Goal: Task Accomplishment & Management: Manage account settings

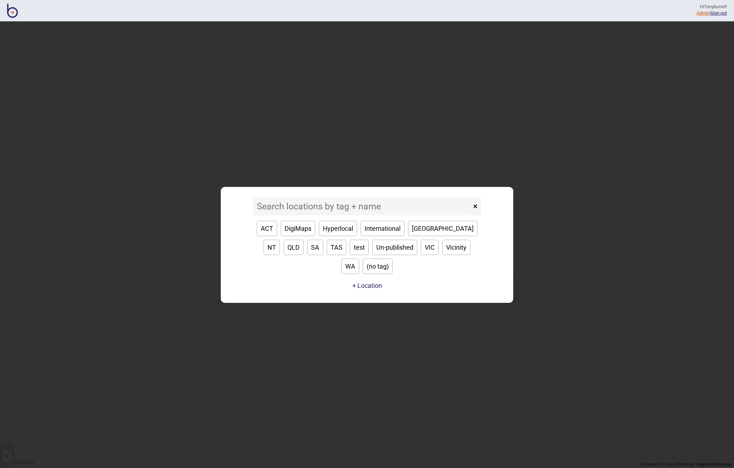
click at [704, 11] on link "Admin" at bounding box center [703, 12] width 13 height 5
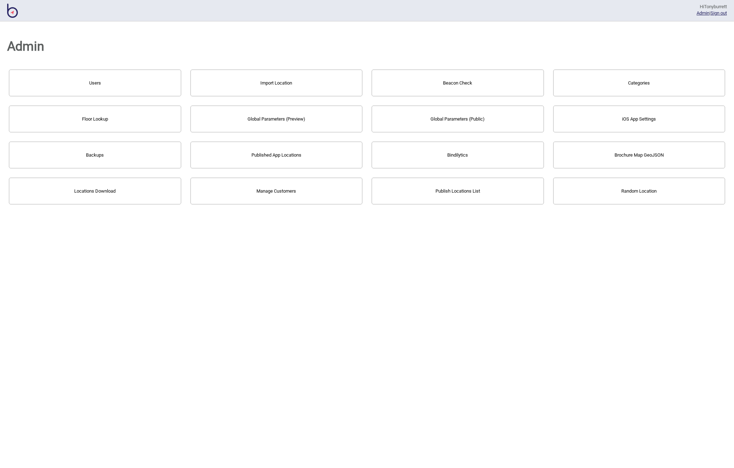
click at [119, 80] on button "Users" at bounding box center [95, 83] width 172 height 27
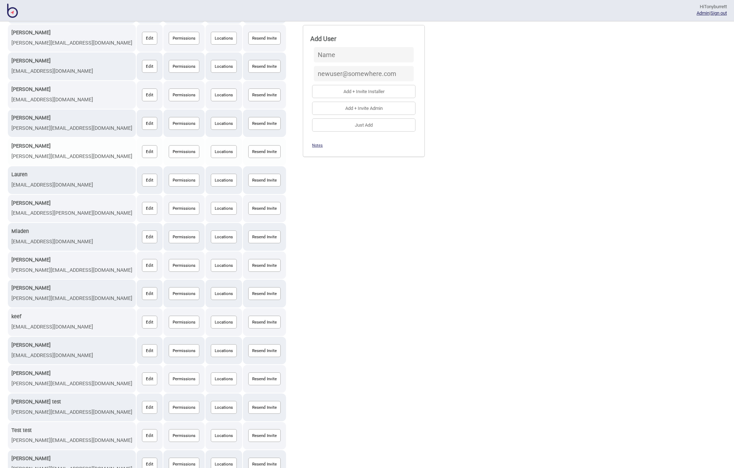
scroll to position [340, 0]
click at [142, 231] on button "Edit" at bounding box center [149, 237] width 15 height 13
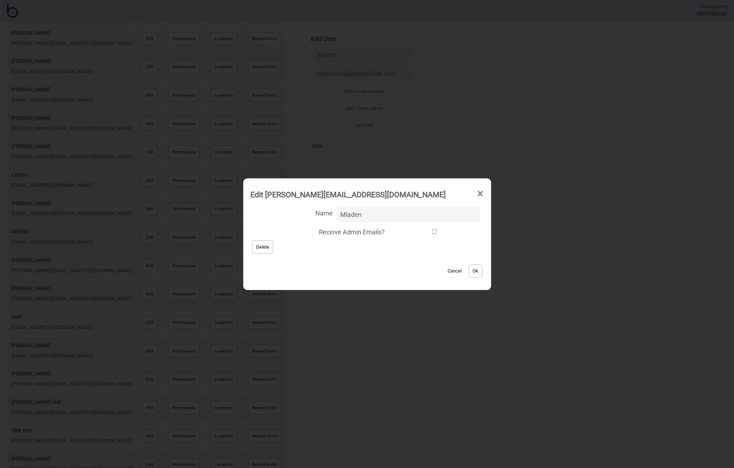
click at [270, 244] on button "Delete" at bounding box center [262, 246] width 21 height 13
click at [453, 270] on button "Cancel" at bounding box center [454, 270] width 21 height 13
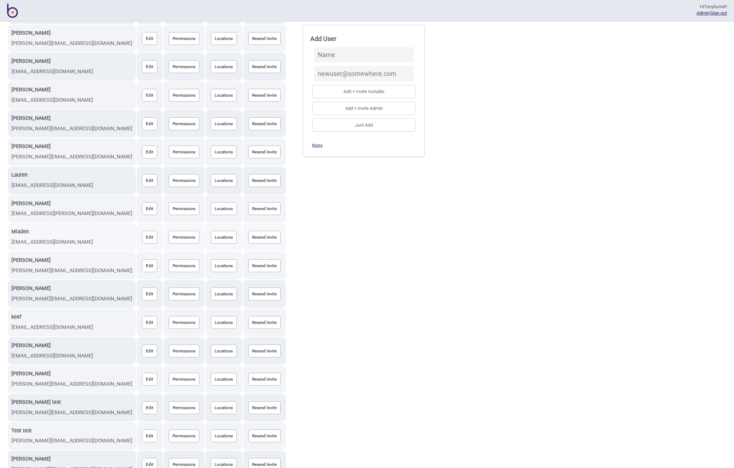
click at [211, 231] on button "Locations" at bounding box center [224, 237] width 26 height 13
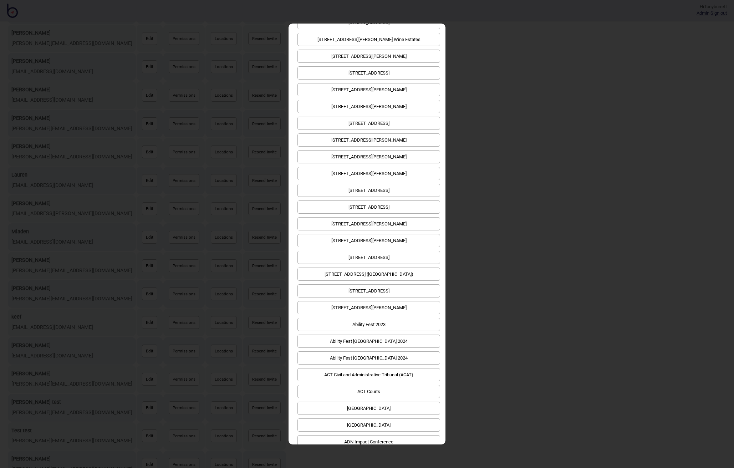
scroll to position [0, 0]
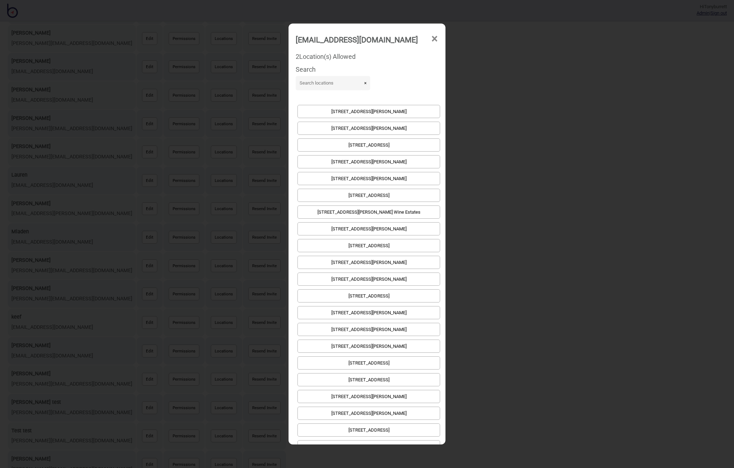
click at [331, 61] on div "2 Location(s) Allowed" at bounding box center [367, 56] width 143 height 13
click at [333, 57] on div "2 Location(s) Allowed" at bounding box center [367, 56] width 143 height 13
click at [363, 80] on button "×" at bounding box center [366, 83] width 10 height 14
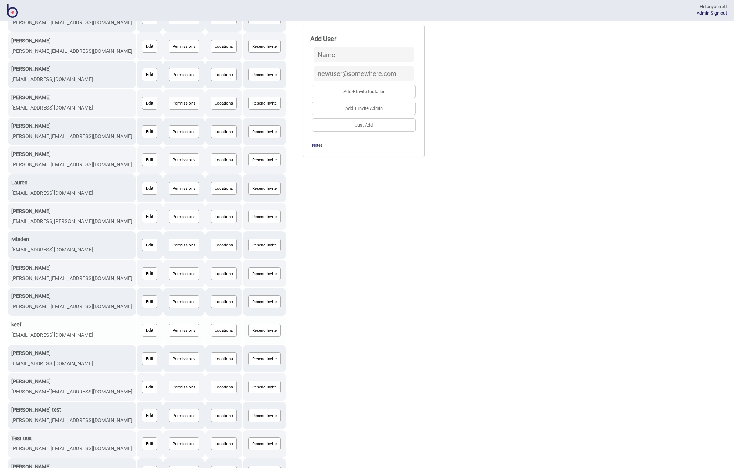
scroll to position [325, 0]
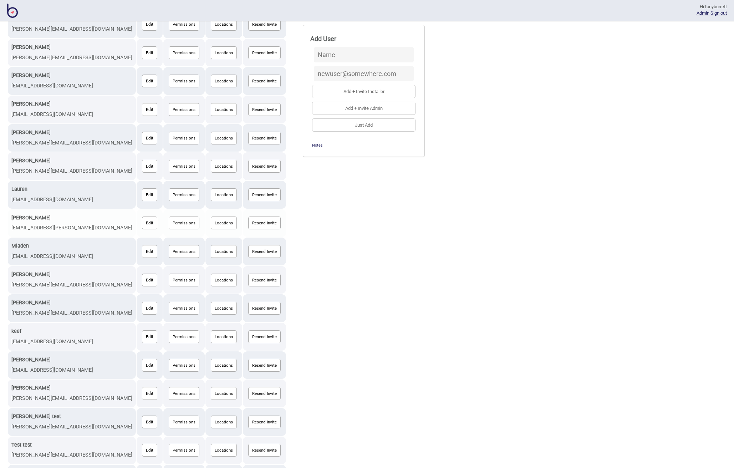
click at [142, 217] on button "Edit" at bounding box center [149, 223] width 15 height 13
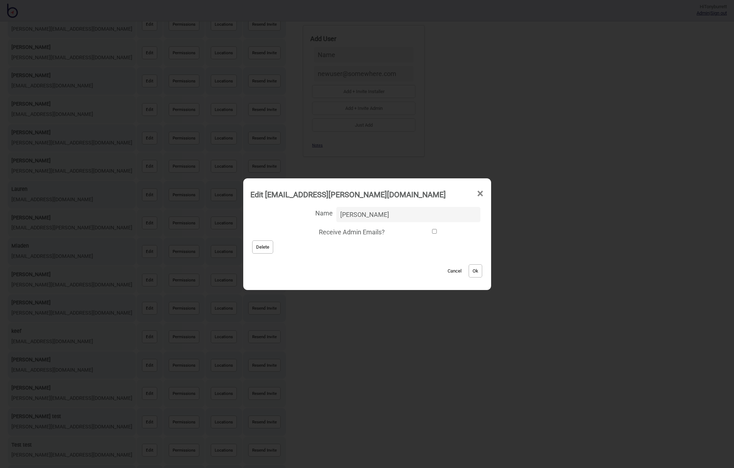
click at [266, 247] on button "Delete" at bounding box center [262, 246] width 21 height 13
click at [364, 244] on div "Name Mats Wedin Receive Admin Emails? Delete" at bounding box center [367, 230] width 234 height 50
click at [449, 271] on button "Cancel" at bounding box center [454, 270] width 21 height 13
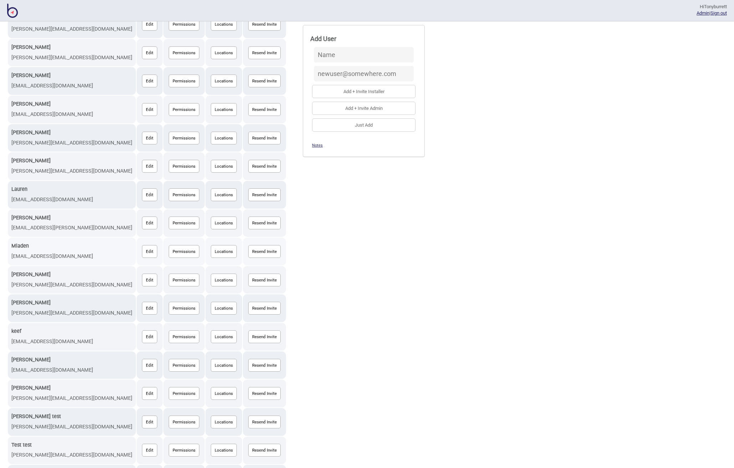
click at [211, 245] on button "Locations" at bounding box center [224, 251] width 26 height 13
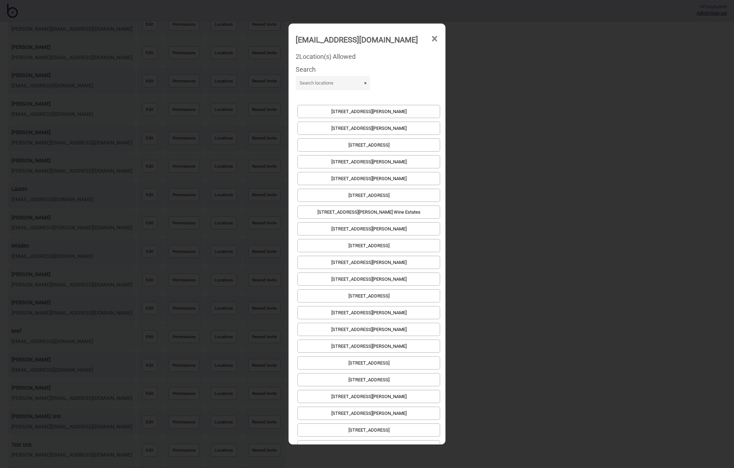
scroll to position [0, 0]
click at [433, 38] on span "×" at bounding box center [434, 39] width 7 height 24
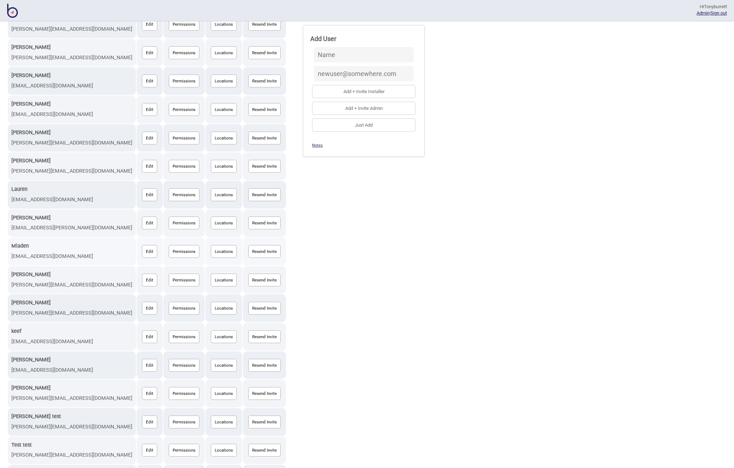
click at [169, 245] on button "Permissions" at bounding box center [184, 251] width 31 height 13
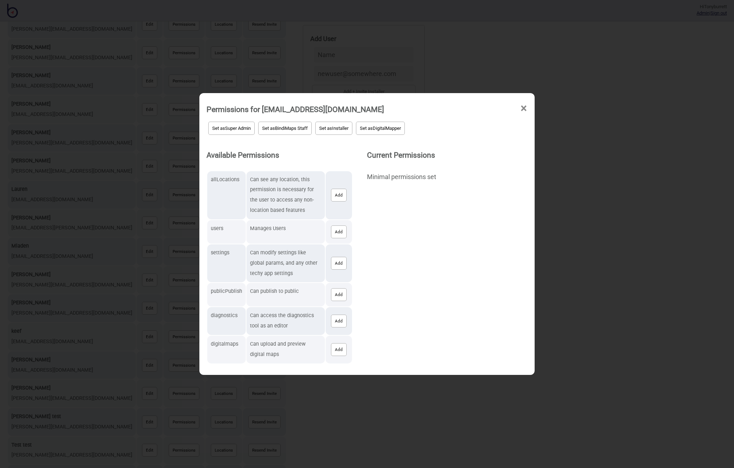
click at [525, 111] on span "×" at bounding box center [523, 109] width 7 height 24
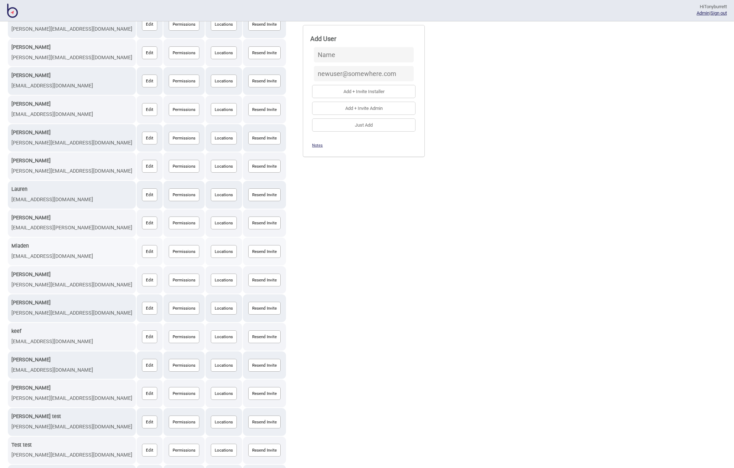
click at [142, 245] on button "Edit" at bounding box center [149, 251] width 15 height 13
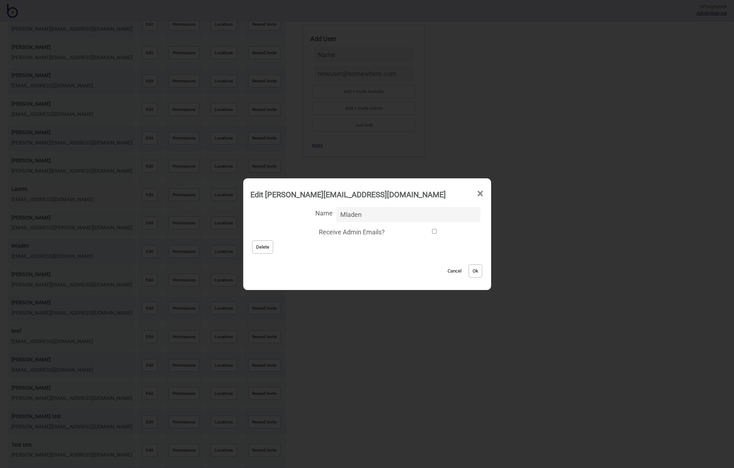
drag, startPoint x: 458, startPoint y: 269, endPoint x: 149, endPoint y: 183, distance: 321.2
click at [458, 268] on button "Cancel" at bounding box center [454, 270] width 21 height 13
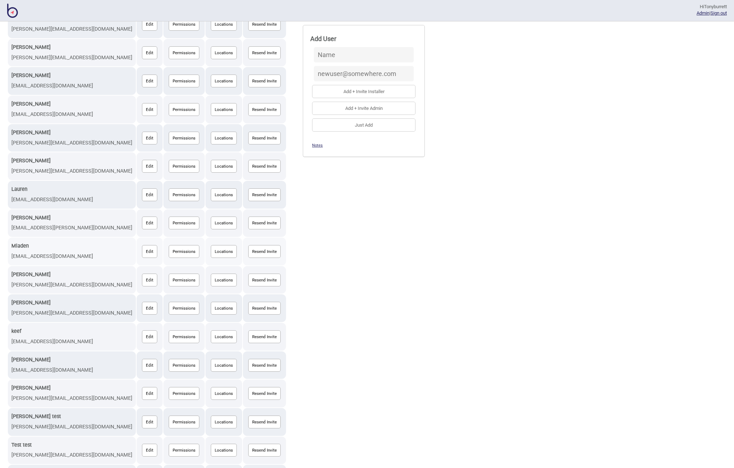
click at [142, 245] on button "Edit" at bounding box center [149, 251] width 15 height 13
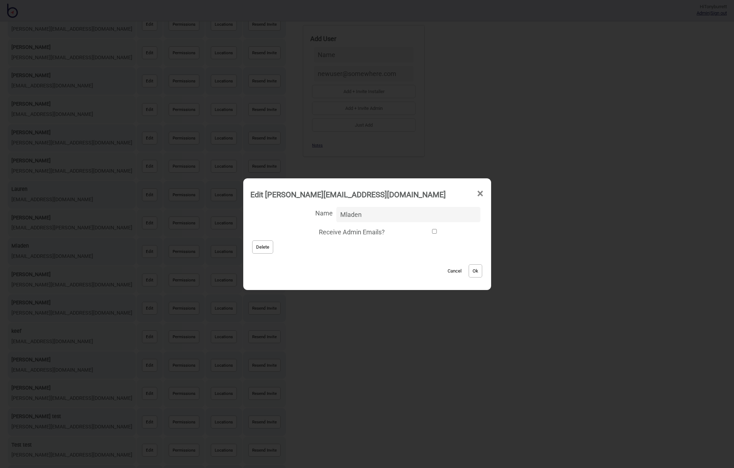
click at [449, 268] on button "Cancel" at bounding box center [454, 270] width 21 height 13
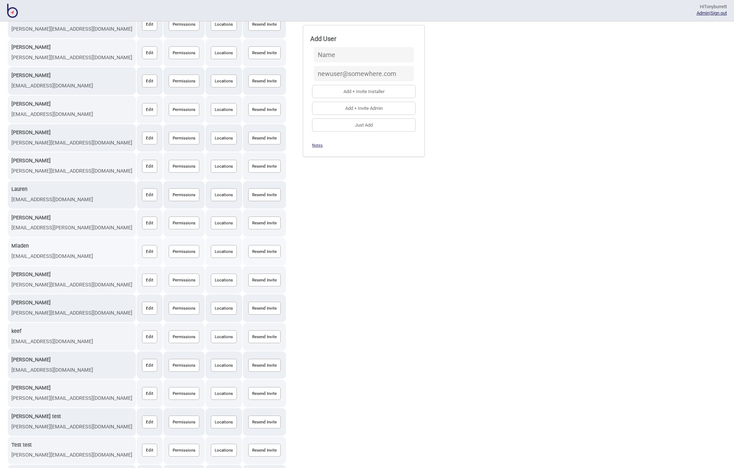
click at [211, 245] on button "Locations" at bounding box center [224, 251] width 26 height 13
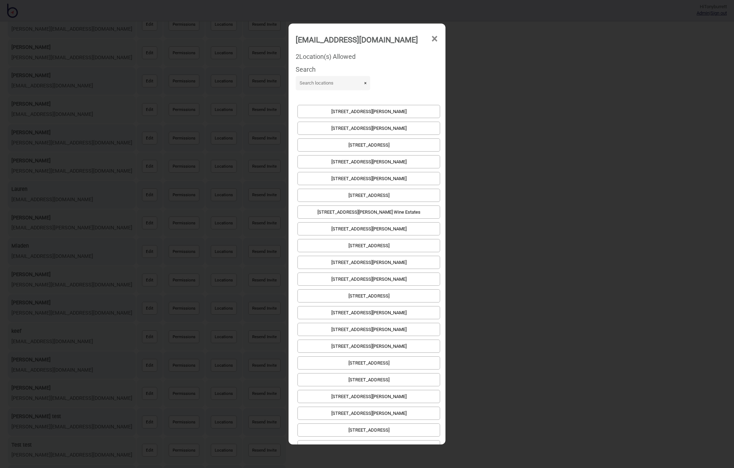
click at [304, 56] on div "2 Location(s) Allowed" at bounding box center [367, 56] width 143 height 13
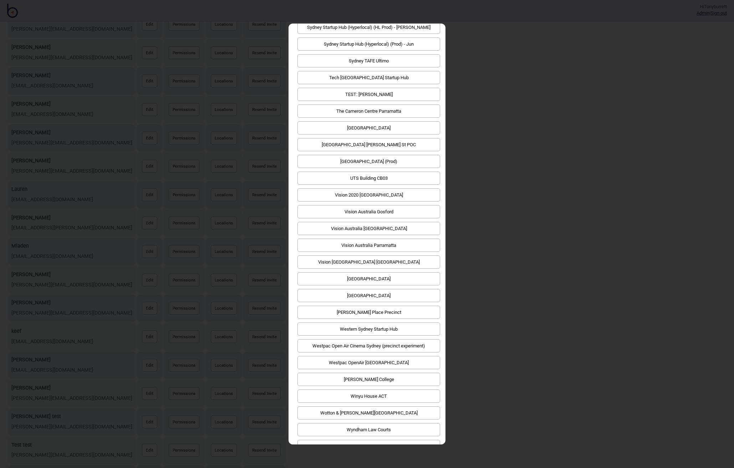
scroll to position [3079, 0]
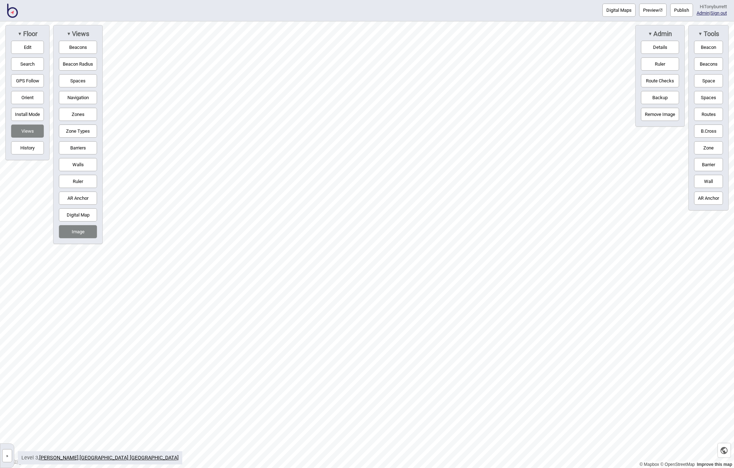
click at [8, 453] on button "»" at bounding box center [7, 455] width 10 height 13
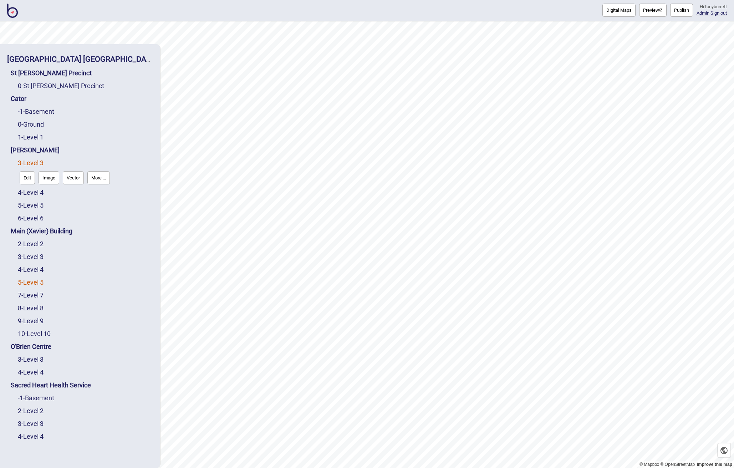
click at [36, 282] on link "5 - Level 5" at bounding box center [31, 282] width 26 height 7
click at [96, 281] on button "More ..." at bounding box center [98, 280] width 22 height 13
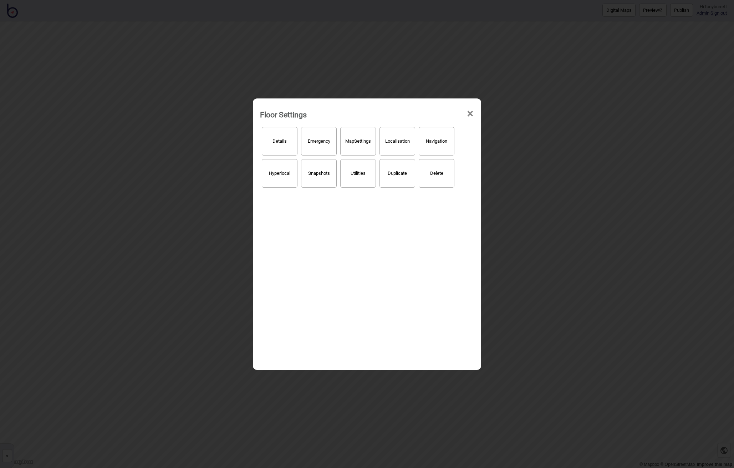
click at [278, 182] on button "Hyperlocal" at bounding box center [280, 173] width 36 height 29
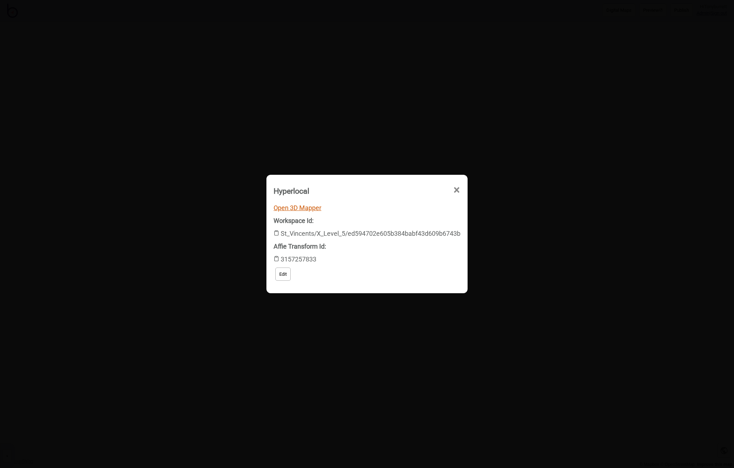
click at [308, 208] on link "Open 3D Mapper" at bounding box center [298, 207] width 48 height 7
click at [283, 275] on button "Edit" at bounding box center [282, 274] width 15 height 13
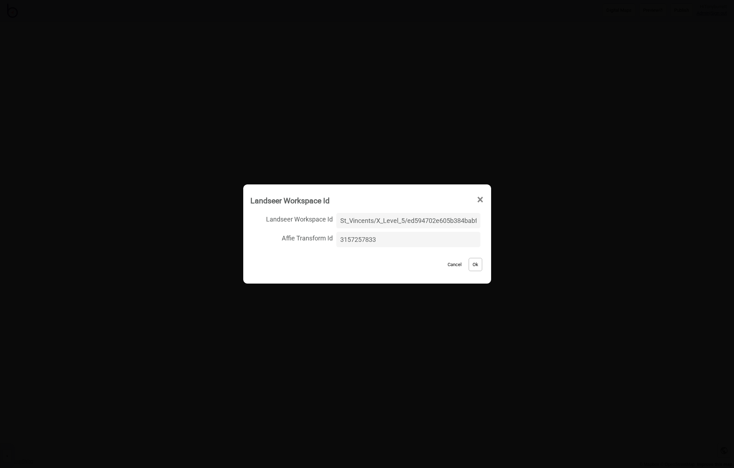
scroll to position [0, 55]
drag, startPoint x: 390, startPoint y: 239, endPoint x: 327, endPoint y: 238, distance: 63.2
click at [327, 238] on label "Affie Transform Id 3157257833" at bounding box center [367, 239] width 234 height 19
click at [336, 238] on input "3157257833" at bounding box center [408, 239] width 144 height 15
click at [349, 222] on input "St_Vincents/X_Level_5/ed594702e605b384babf43d609b6743b" at bounding box center [408, 220] width 144 height 15
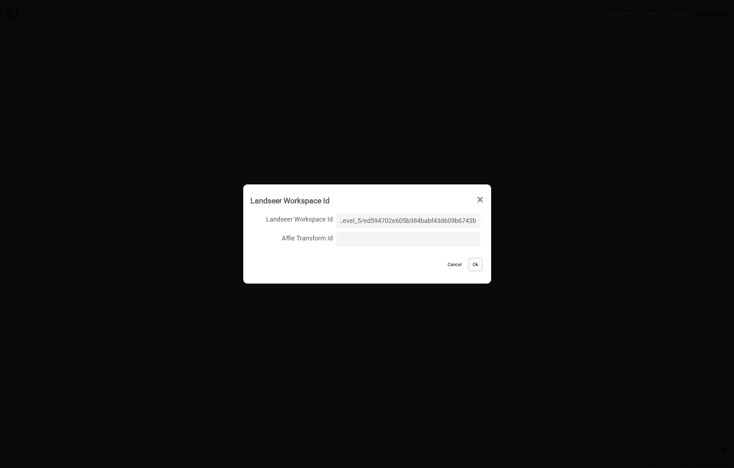
click at [349, 222] on input "St_Vincents/X_Level_5/ed594702e605b384babf43d609b6743b" at bounding box center [408, 220] width 144 height 15
paste input "Vincents/DL_L5_1.8V2/3d7a8781e08712212279e0b3f9f442e4"
type input "St Vincents/DL_L5_1.8V2/3d7a8781e08712212279e0b3f9f442e4"
click at [469, 263] on button "Ok" at bounding box center [476, 264] width 14 height 13
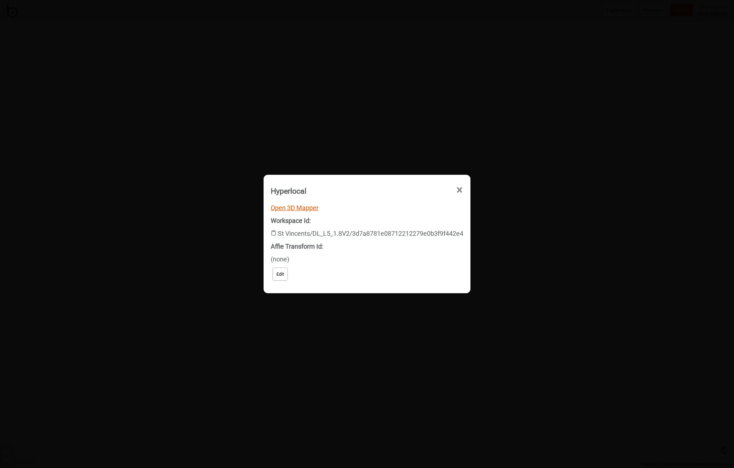
click at [307, 207] on link "Open 3D Mapper" at bounding box center [295, 207] width 48 height 7
click at [461, 191] on span "×" at bounding box center [459, 190] width 7 height 24
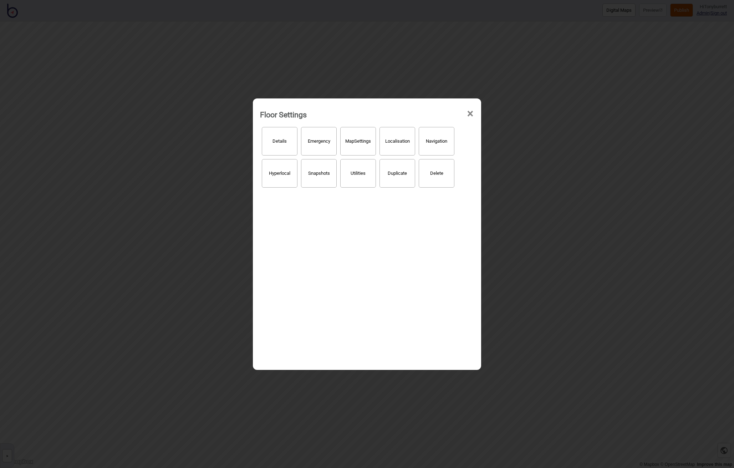
click at [470, 113] on span "×" at bounding box center [470, 114] width 7 height 24
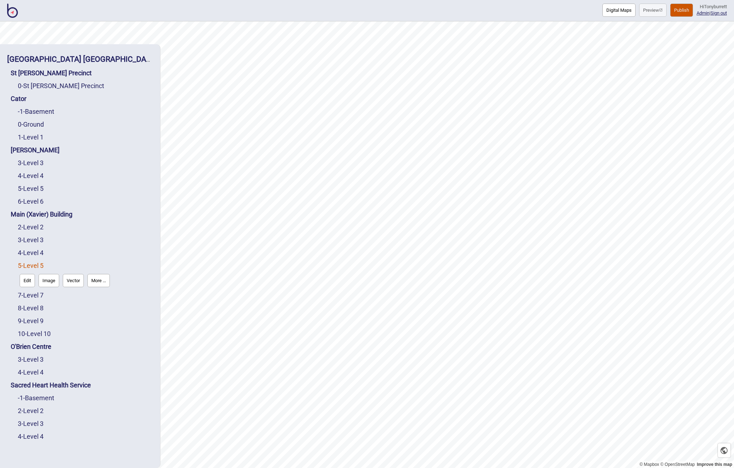
click at [105, 276] on button "More ..." at bounding box center [98, 280] width 22 height 13
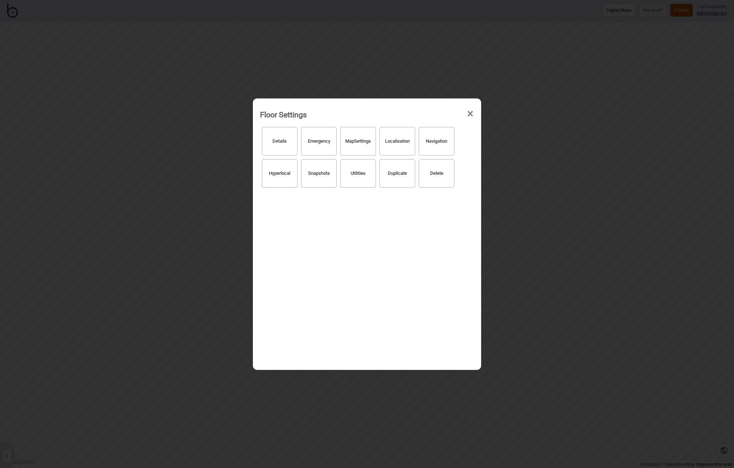
click at [279, 171] on button "Hyperlocal" at bounding box center [280, 173] width 36 height 29
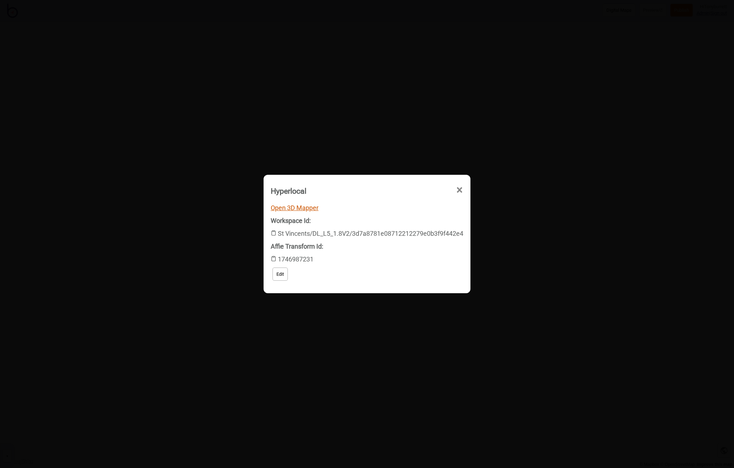
click at [306, 206] on link "Open 3D Mapper" at bounding box center [295, 207] width 48 height 7
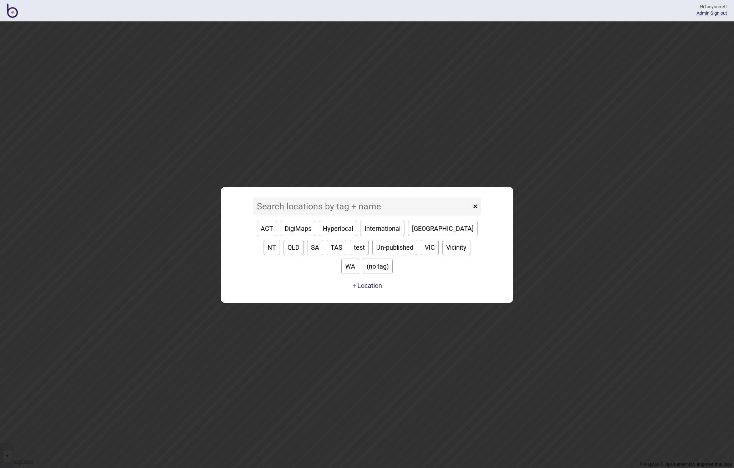
click at [274, 215] on input at bounding box center [362, 207] width 218 height 18
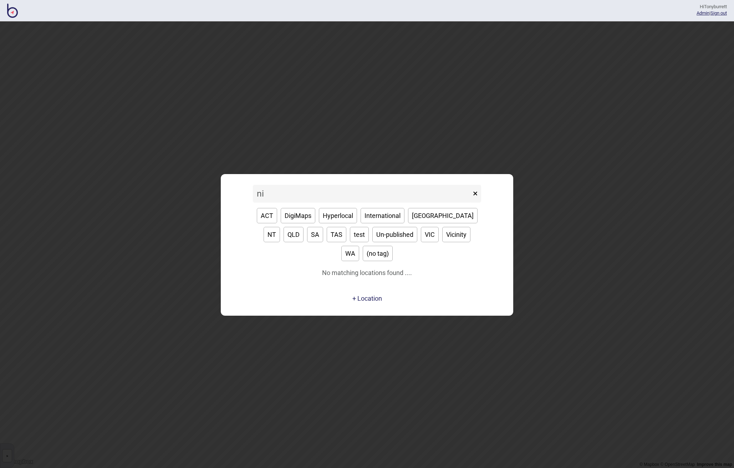
type input "n"
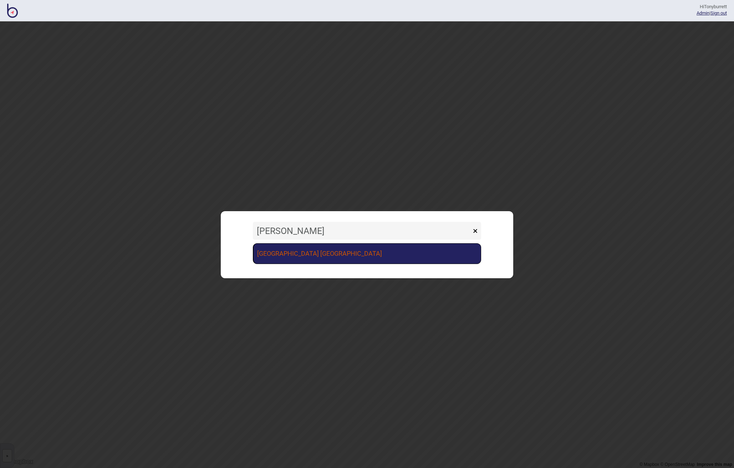
type input "vince"
click at [278, 255] on link "[GEOGRAPHIC_DATA] [GEOGRAPHIC_DATA]" at bounding box center [367, 253] width 228 height 21
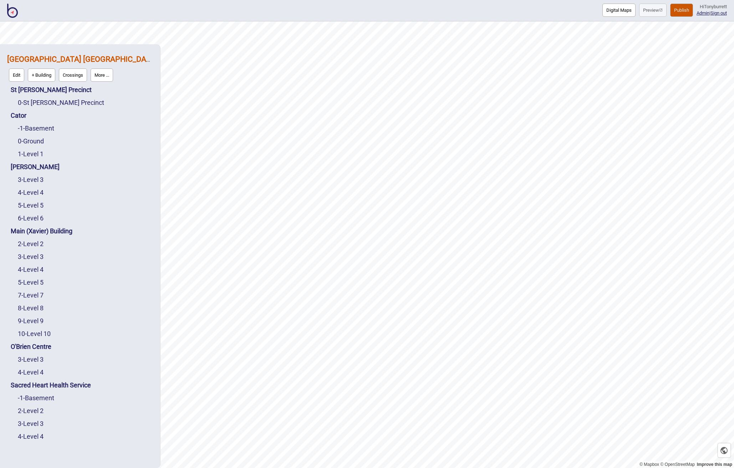
click at [101, 72] on button "More ..." at bounding box center [102, 74] width 22 height 13
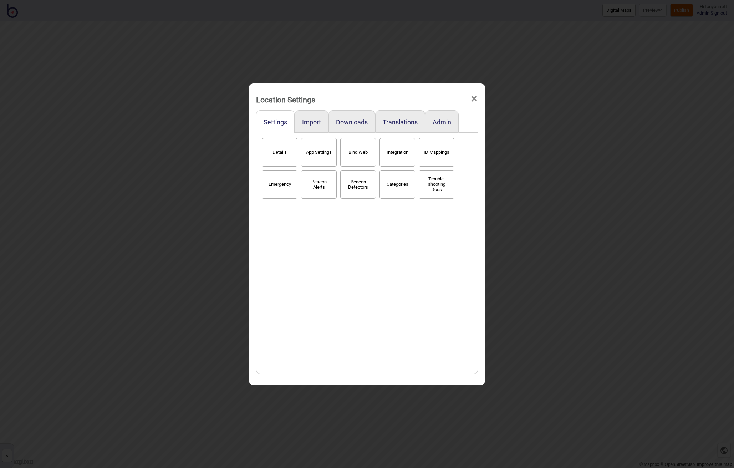
click at [438, 126] on div "Admin" at bounding box center [442, 121] width 34 height 22
click at [441, 118] on button "Admin" at bounding box center [442, 121] width 19 height 7
click at [357, 163] on button "Snapshots" at bounding box center [358, 152] width 36 height 29
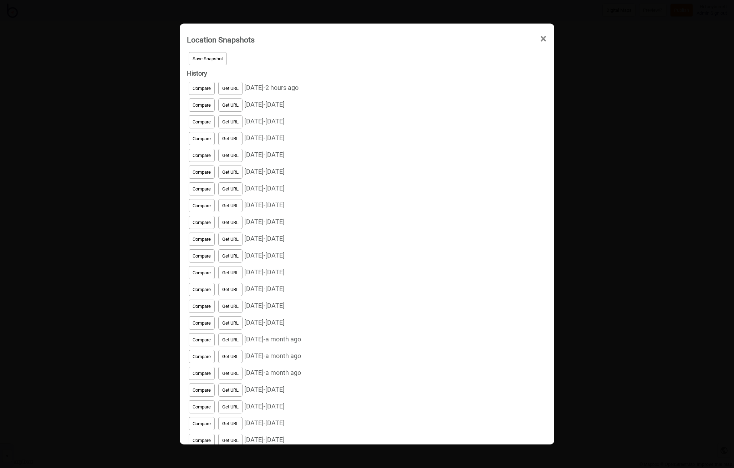
click at [196, 88] on button "Compare" at bounding box center [202, 88] width 26 height 13
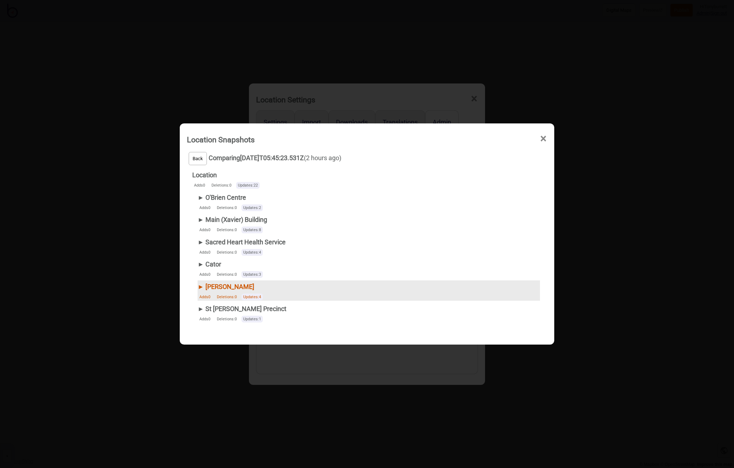
click at [199, 286] on div "► De Lacy" at bounding box center [231, 286] width 67 height 13
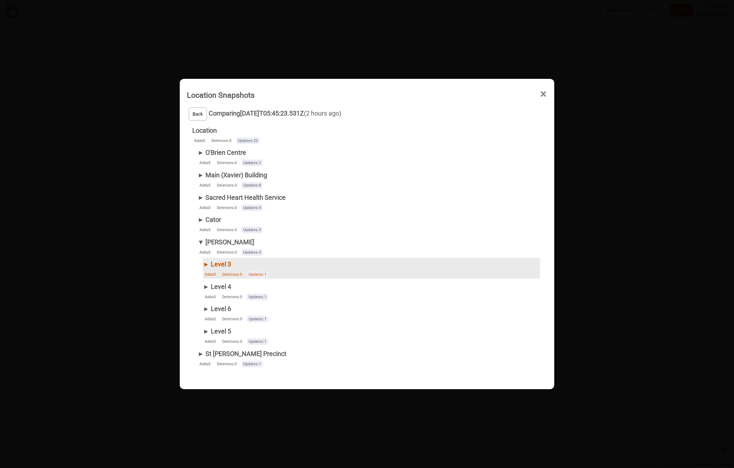
click at [204, 263] on div "► Level 3" at bounding box center [236, 264] width 67 height 13
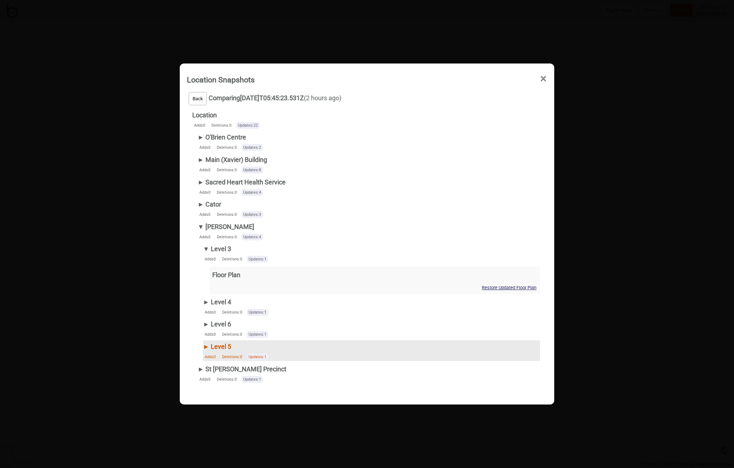
click at [205, 346] on div "► Level 5" at bounding box center [236, 346] width 67 height 13
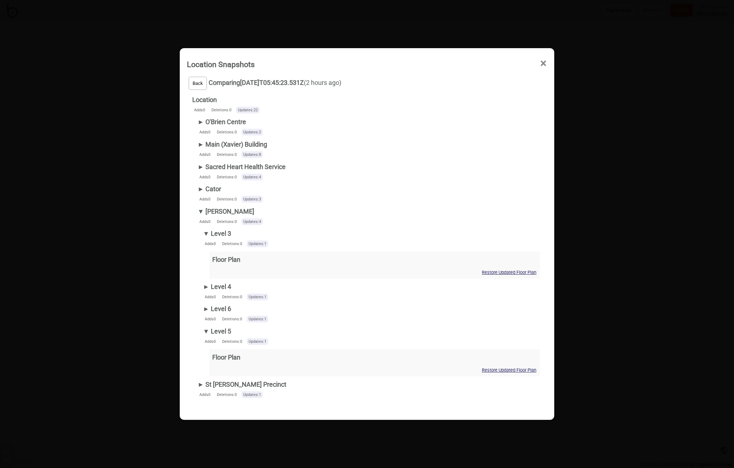
drag, startPoint x: 225, startPoint y: 356, endPoint x: 239, endPoint y: 357, distance: 13.6
click at [225, 356] on div "Floor Plan" at bounding box center [226, 357] width 28 height 13
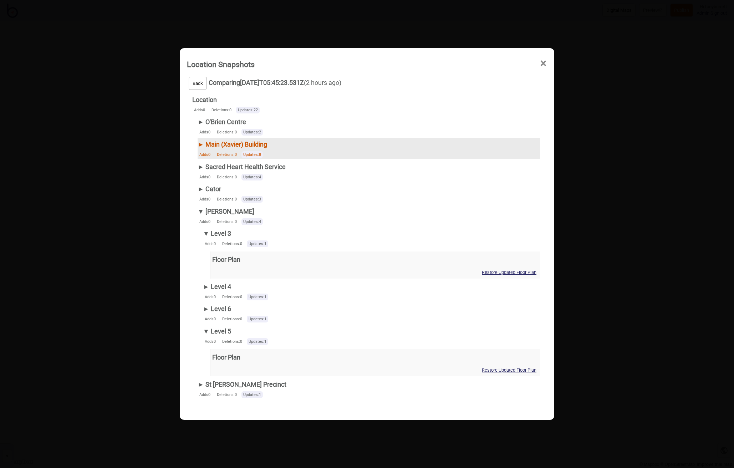
click at [199, 141] on div "► Main (Xavier) Building" at bounding box center [233, 144] width 70 height 13
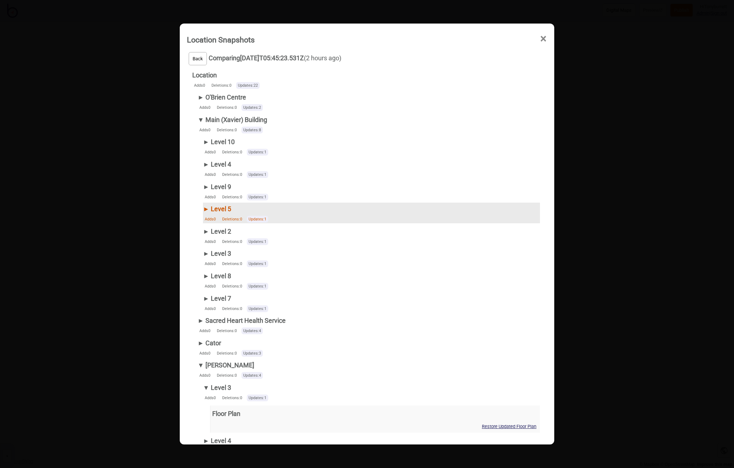
click at [204, 208] on div "► Level 5" at bounding box center [236, 209] width 67 height 13
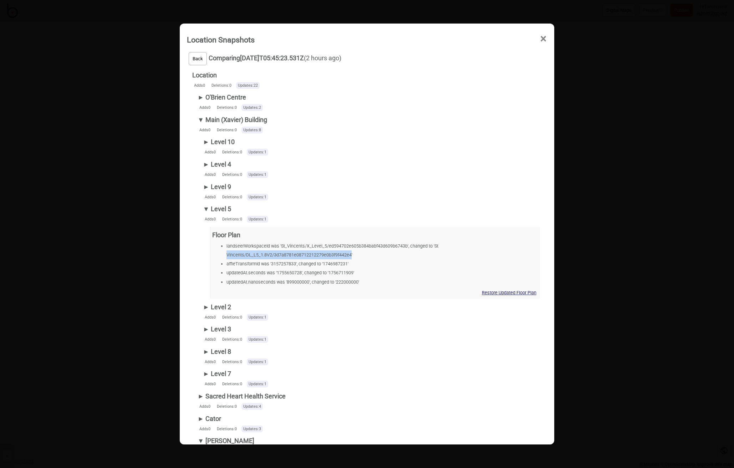
drag, startPoint x: 227, startPoint y: 253, endPoint x: 502, endPoint y: 261, distance: 275.2
click at [351, 255] on li "landseerWorkspaceId was 'St_Vincents/X_Level_5/ed594702e605b384babf43d609b6743b…" at bounding box center [383, 251] width 312 height 18
drag, startPoint x: 436, startPoint y: 243, endPoint x: 346, endPoint y: 260, distance: 90.7
click at [345, 256] on li "landseerWorkspaceId was 'St_Vincents/X_Level_5/ed594702e605b384babf43d609b6743b…" at bounding box center [383, 251] width 312 height 18
click at [409, 278] on li "updatedAt.nanoseconds was '899000000', changed to '222000000'" at bounding box center [383, 282] width 312 height 9
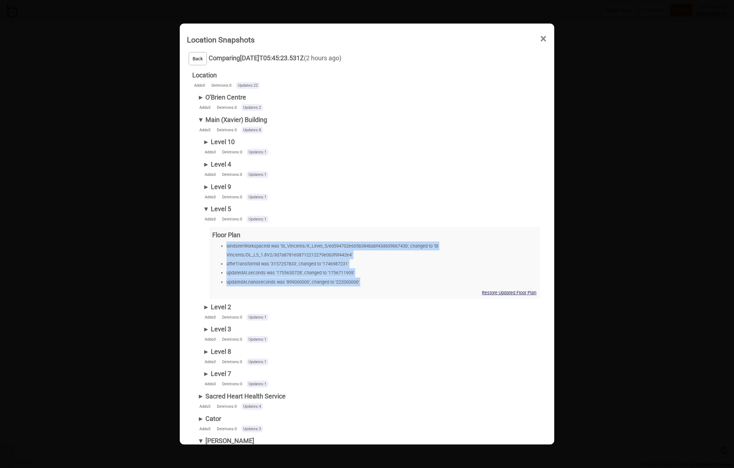
drag, startPoint x: 379, startPoint y: 285, endPoint x: 206, endPoint y: 241, distance: 178.7
click at [206, 241] on div "Floor Plan landseerWorkspaceId was 'St_Vincents/X_Level_5/ed594702e605b384babf4…" at bounding box center [371, 263] width 337 height 72
copy ul "landseerWorkspaceId was 'St_Vincents/X_Level_5/ed594702e605b384babf43d609b6743b…"
click at [429, 278] on li "updatedAt.nanoseconds was '899000000', changed to '222000000'" at bounding box center [383, 282] width 312 height 9
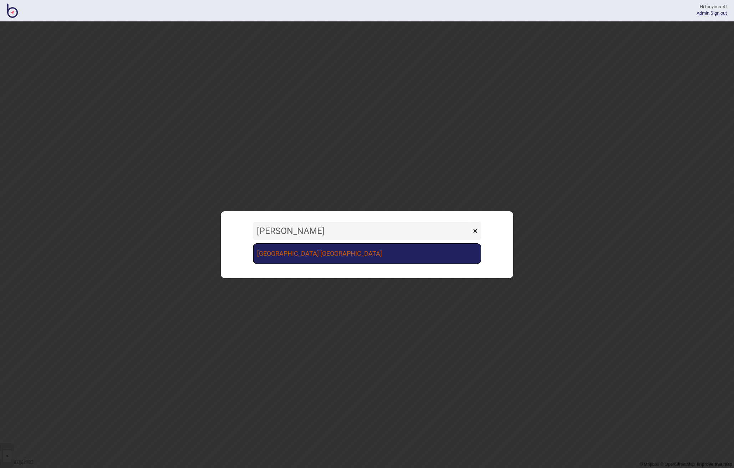
type input "[PERSON_NAME]"
click at [358, 255] on link "[GEOGRAPHIC_DATA] [GEOGRAPHIC_DATA]" at bounding box center [367, 253] width 228 height 21
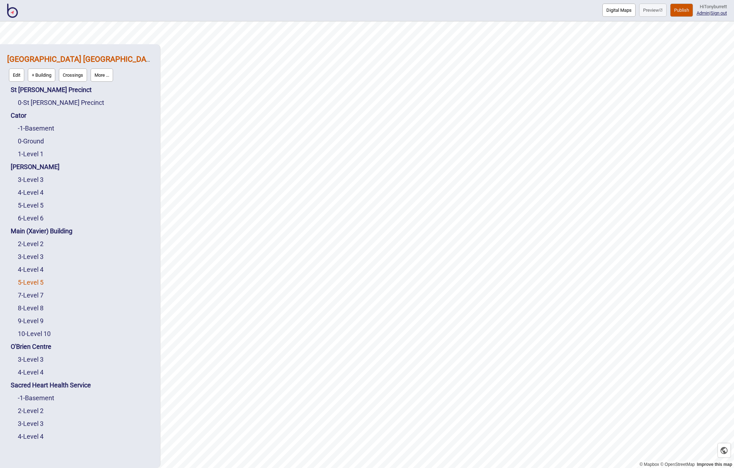
click at [35, 283] on link "5 - Level 5" at bounding box center [31, 282] width 26 height 7
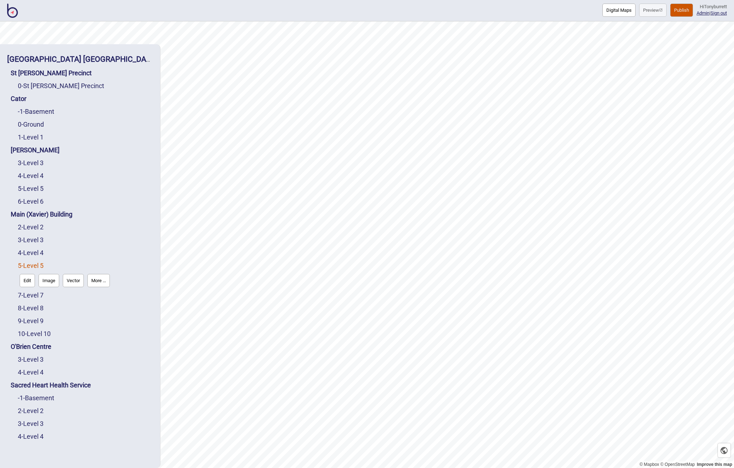
click at [94, 284] on button "More ..." at bounding box center [98, 280] width 22 height 13
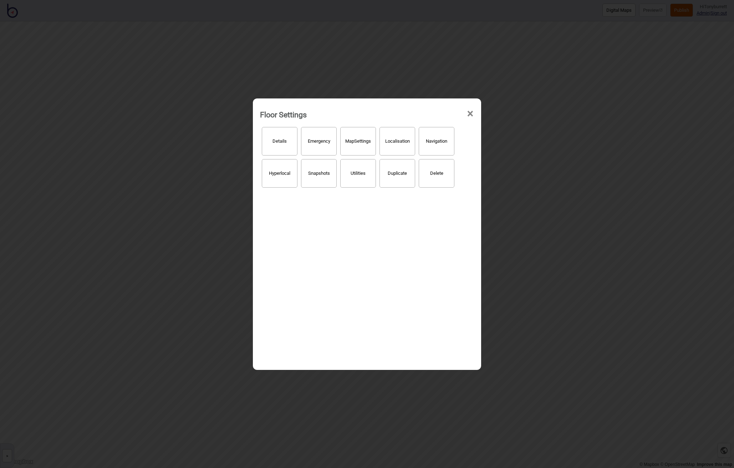
click at [278, 173] on button "Hyperlocal" at bounding box center [280, 173] width 36 height 29
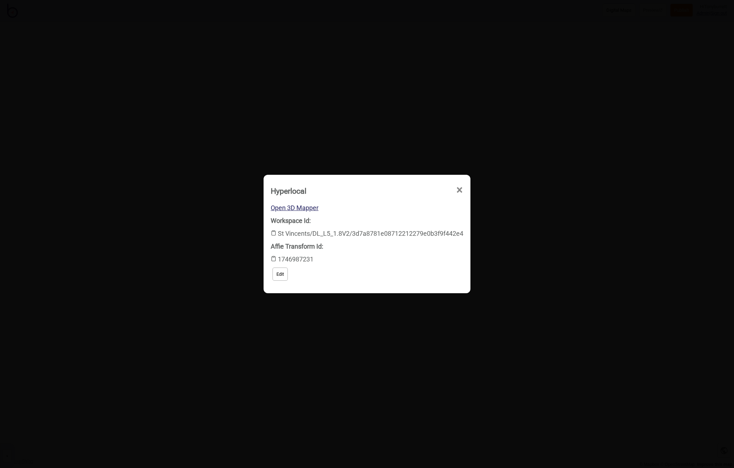
click at [280, 276] on button "Edit" at bounding box center [280, 274] width 15 height 13
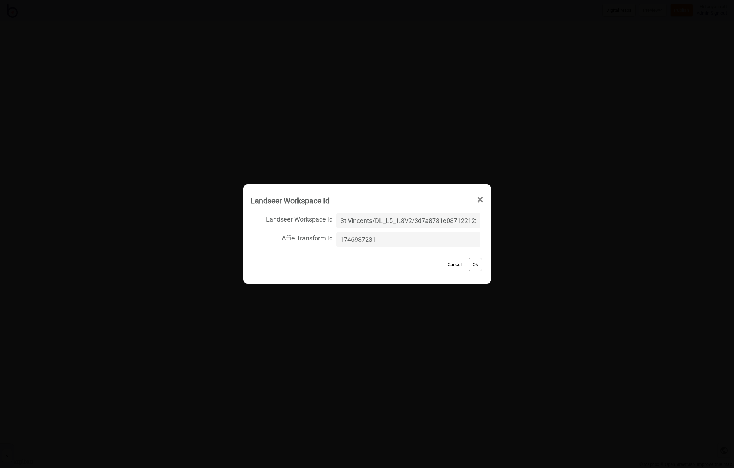
scroll to position [0, 61]
click at [368, 221] on input "St Vincents/DL_L5_1.8V2/3d7a8781e08712212279e0b3f9f442e4" at bounding box center [408, 220] width 144 height 15
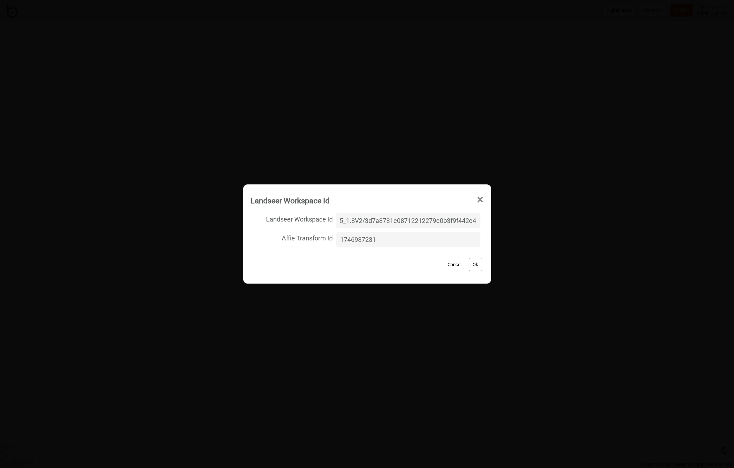
paste input "_Vincents/X_Level_5/ed594702e605b384babf43d609b6743b"
type input "St_Vincents/X_Level_5/ed594702e605b384babf43d609b6743b"
drag, startPoint x: 392, startPoint y: 238, endPoint x: 319, endPoint y: 236, distance: 73.2
click at [320, 236] on label "Affie Transform Id 1746987231" at bounding box center [367, 239] width 234 height 19
click at [336, 236] on input "1746987231" at bounding box center [408, 239] width 144 height 15
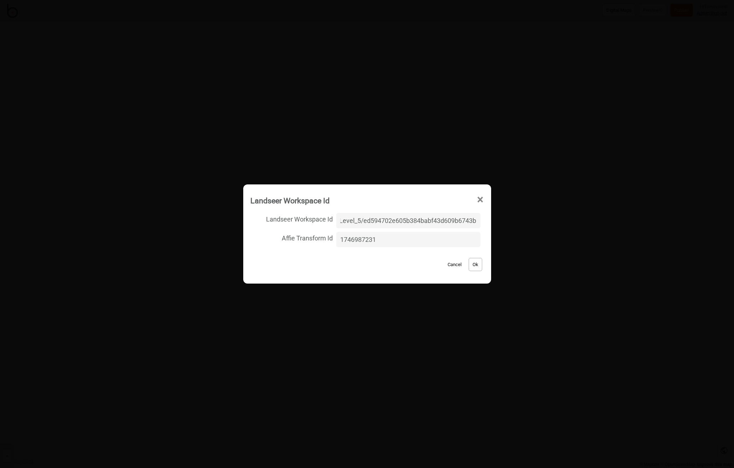
paste input "3157257833"
type input "3157257833"
click at [474, 264] on button "Ok" at bounding box center [476, 264] width 14 height 13
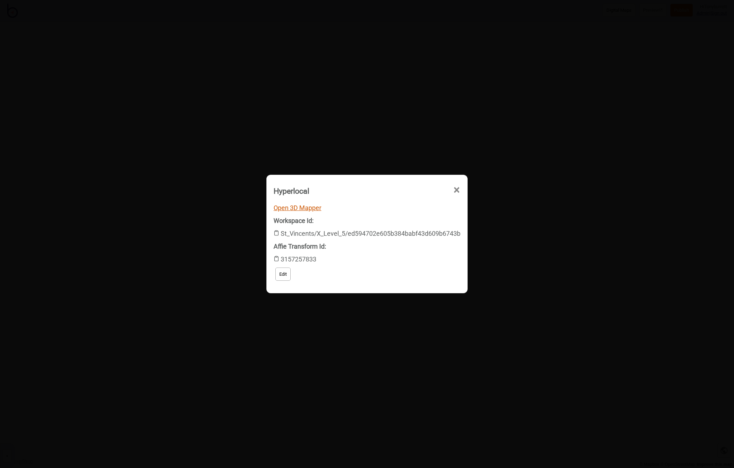
click at [298, 207] on link "Open 3D Mapper" at bounding box center [298, 207] width 48 height 7
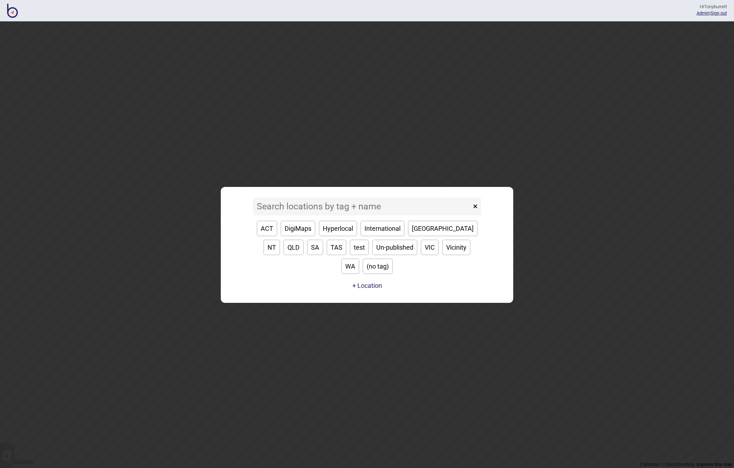
drag, startPoint x: 291, startPoint y: 222, endPoint x: 289, endPoint y: 215, distance: 6.6
click at [291, 215] on input at bounding box center [362, 207] width 218 height 18
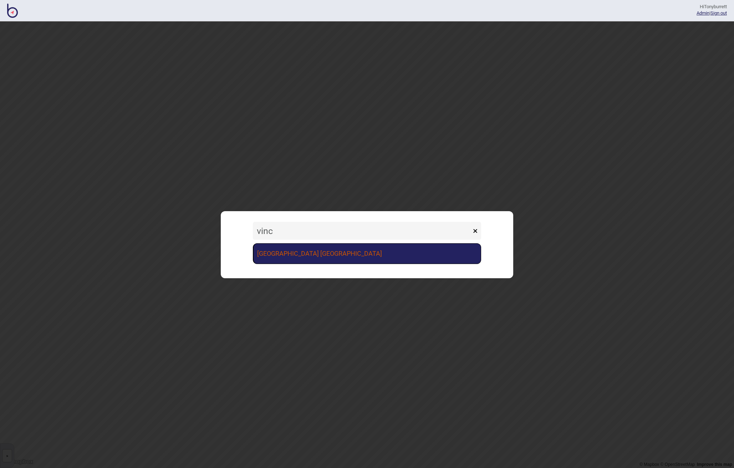
type input "vinc"
click at [300, 254] on link "[GEOGRAPHIC_DATA] [GEOGRAPHIC_DATA]" at bounding box center [367, 253] width 228 height 21
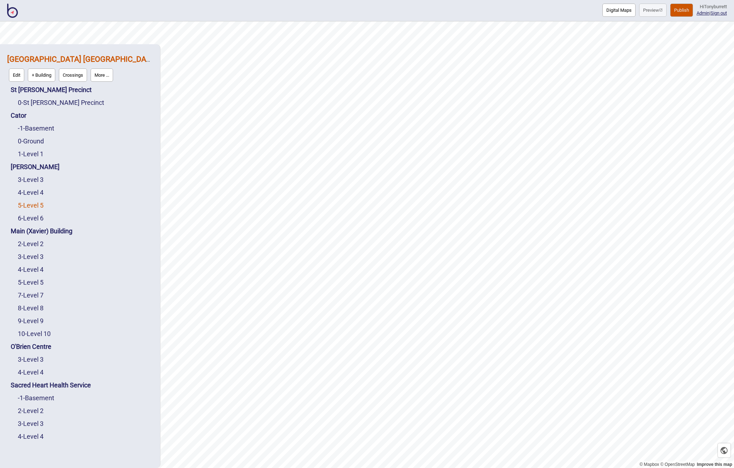
click at [37, 204] on link "5 - Level 5" at bounding box center [31, 205] width 26 height 7
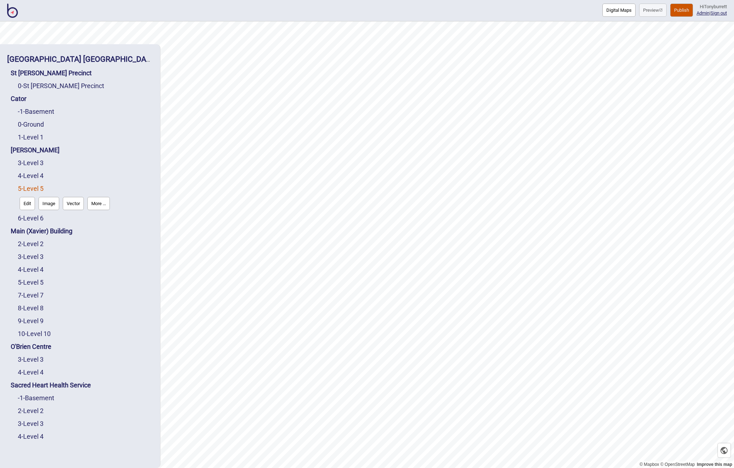
click at [102, 208] on button "More ..." at bounding box center [98, 203] width 22 height 13
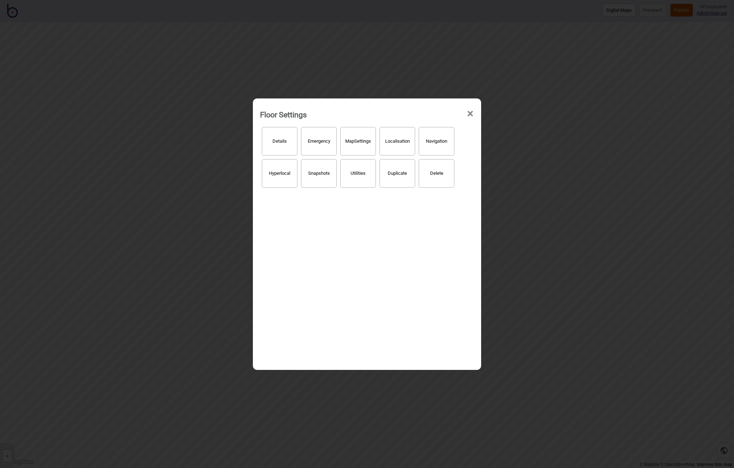
click at [278, 180] on button "Hyperlocal" at bounding box center [280, 173] width 36 height 29
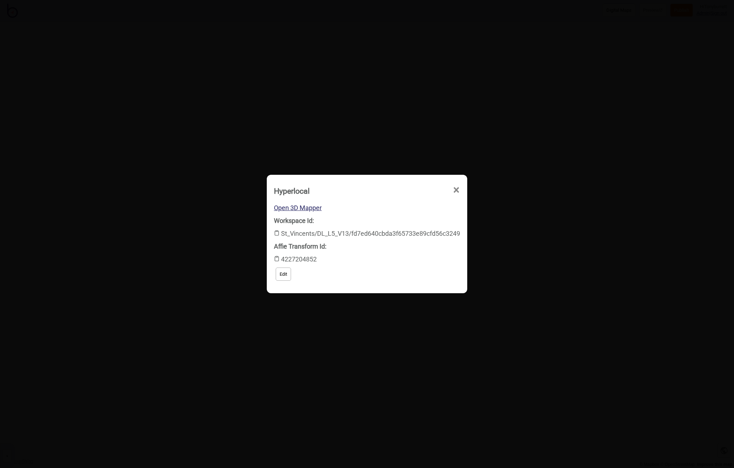
click at [285, 271] on button "Edit" at bounding box center [283, 274] width 15 height 13
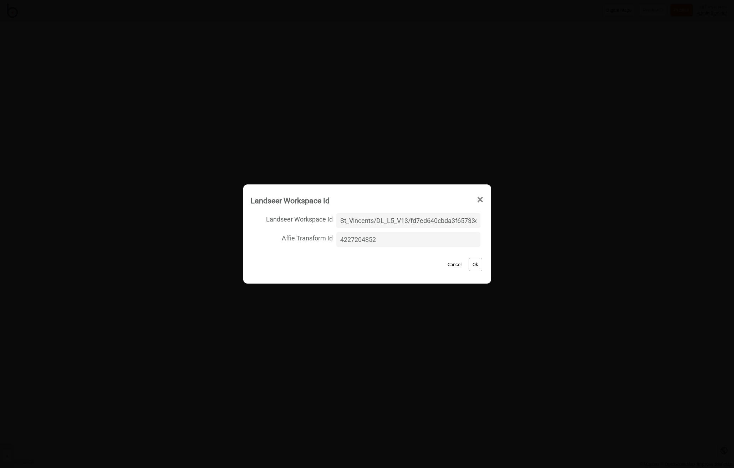
scroll to position [0, 55]
click at [371, 218] on input "St_Vincents/DL_L5_V13/fd7ed640cbda3f65733e89cfd56c3249" at bounding box center [408, 220] width 144 height 15
type input "St Vincents/DL_L5_1.8V2/3d7a8781e08712212279e0b3f9f442e4"
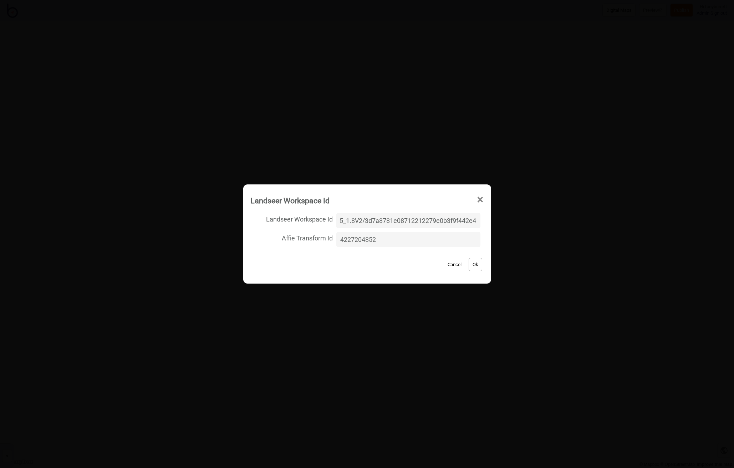
drag, startPoint x: 391, startPoint y: 238, endPoint x: 335, endPoint y: 239, distance: 55.3
click at [335, 239] on label "Affie Transform Id 4227204852" at bounding box center [367, 239] width 234 height 19
click at [336, 239] on input "4227204852" at bounding box center [408, 239] width 144 height 15
click at [474, 265] on button "Ok" at bounding box center [476, 264] width 14 height 13
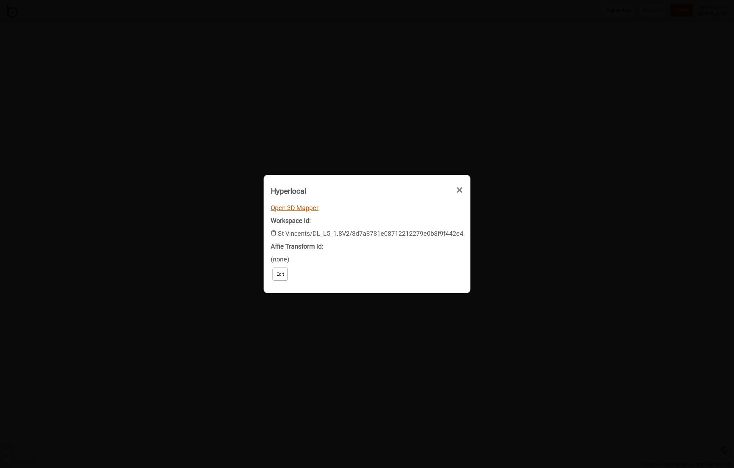
click at [296, 208] on link "Open 3D Mapper" at bounding box center [295, 207] width 48 height 7
click at [460, 187] on span "×" at bounding box center [459, 190] width 7 height 24
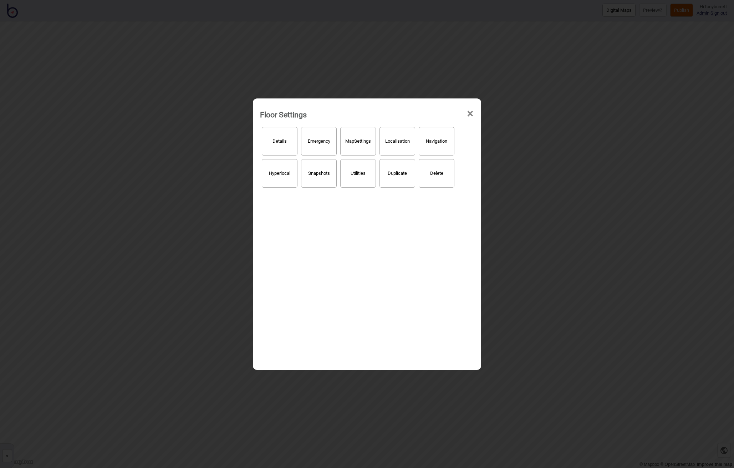
click at [472, 111] on span "×" at bounding box center [470, 114] width 7 height 24
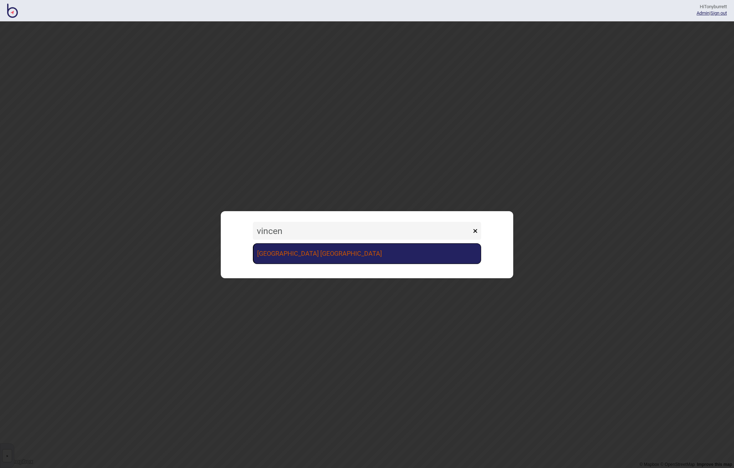
type input "vincen"
click at [326, 253] on link "[GEOGRAPHIC_DATA] [GEOGRAPHIC_DATA]" at bounding box center [367, 253] width 228 height 21
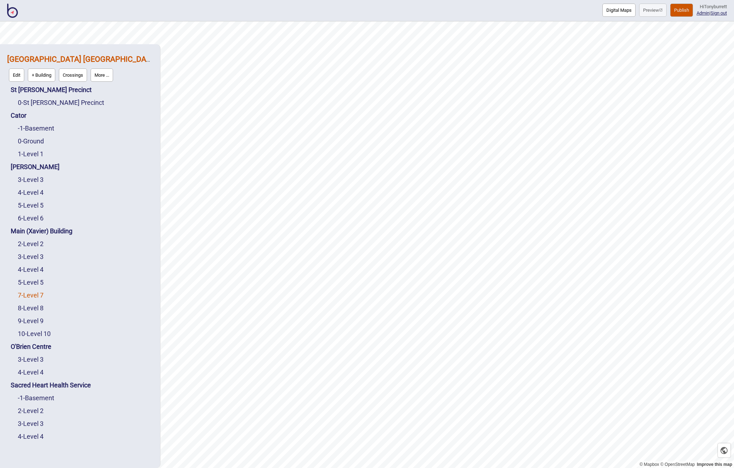
click at [32, 295] on link "7 - Level 7" at bounding box center [31, 294] width 26 height 7
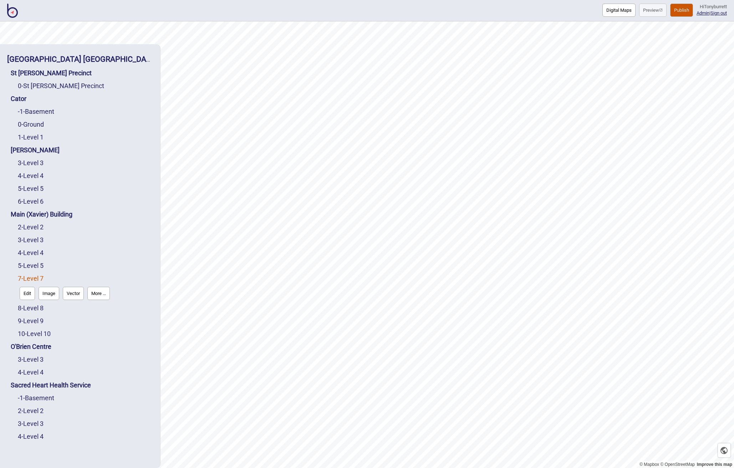
click at [106, 299] on button "More ..." at bounding box center [98, 293] width 22 height 13
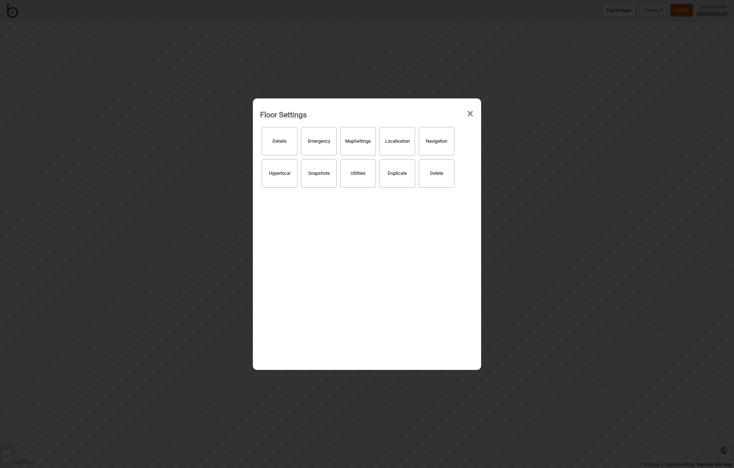
click at [281, 183] on button "Hyperlocal" at bounding box center [280, 173] width 36 height 29
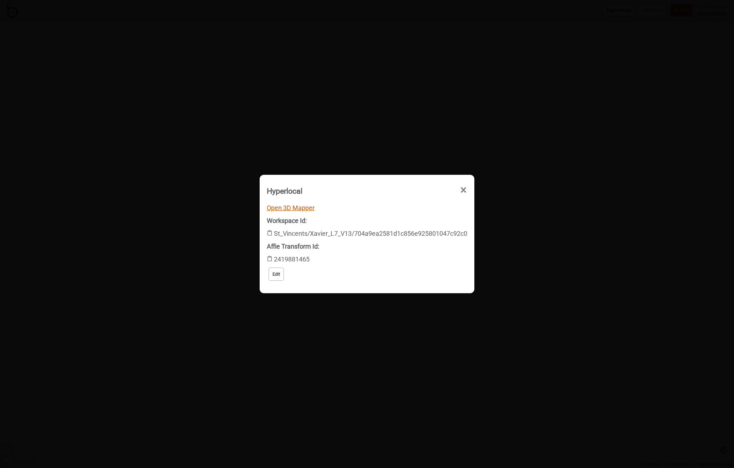
click at [282, 210] on link "Open 3D Mapper" at bounding box center [291, 207] width 48 height 7
click at [463, 189] on span "×" at bounding box center [463, 190] width 7 height 24
